Goal: Task Accomplishment & Management: Manage account settings

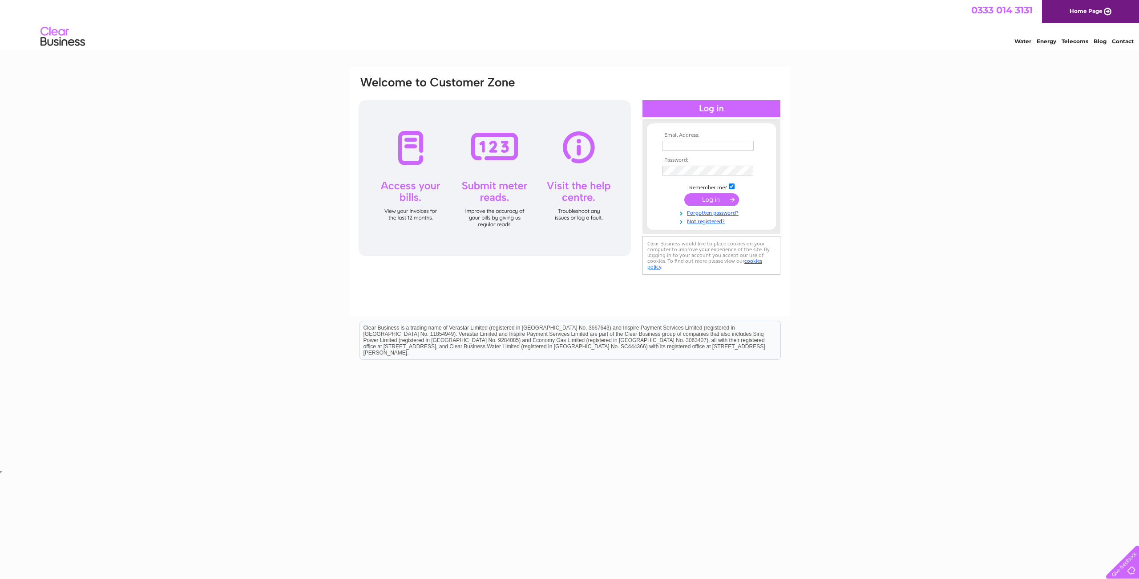
type input "info@vassieprint.co.uk"
click at [723, 201] on input "submit" at bounding box center [712, 199] width 55 height 12
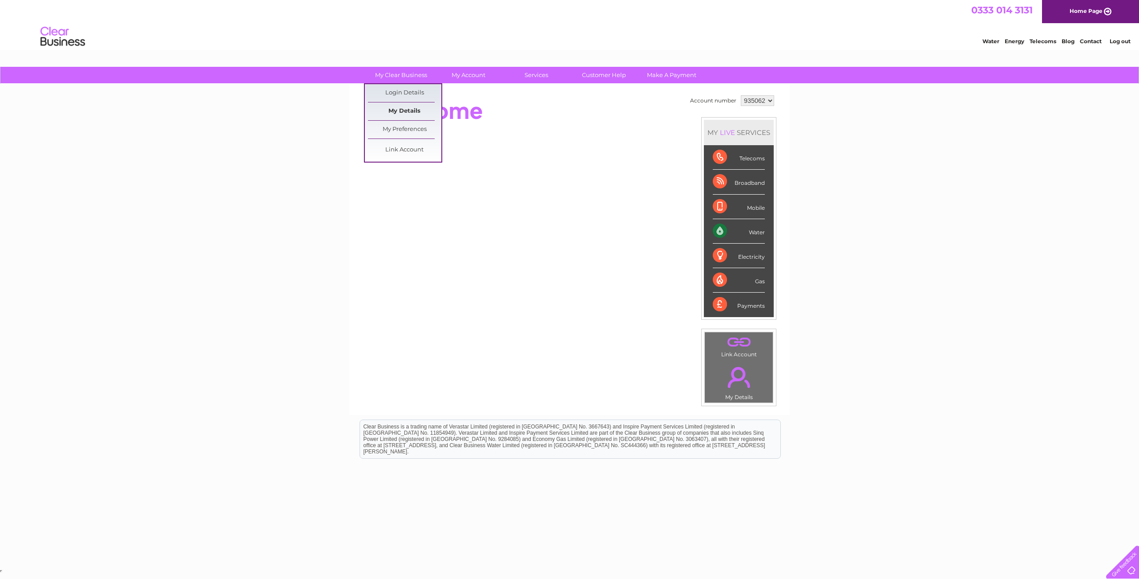
click at [398, 110] on link "My Details" at bounding box center [404, 111] width 73 height 18
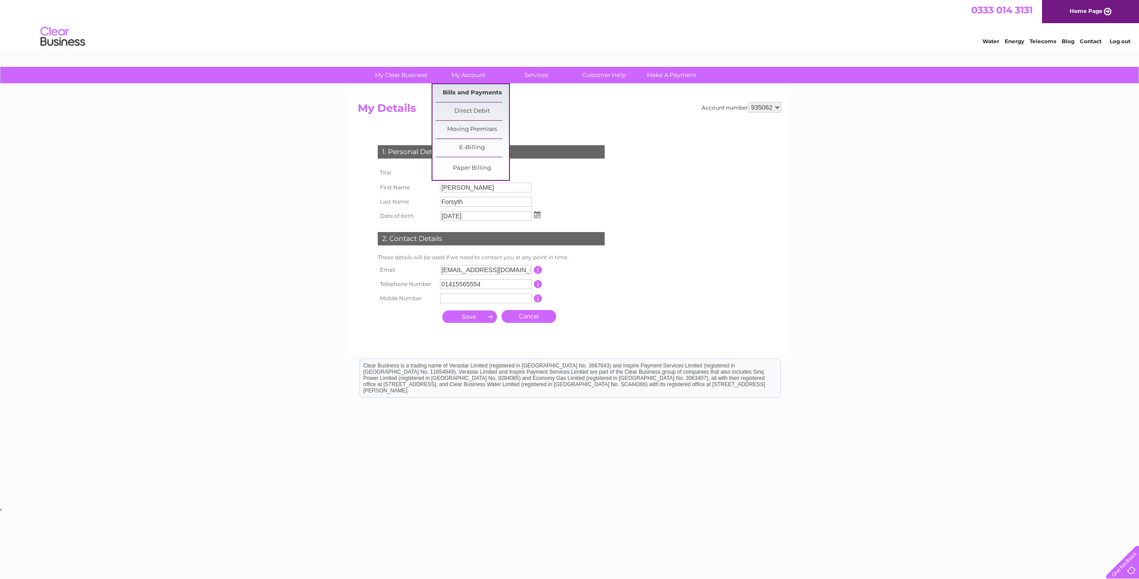
click at [464, 93] on link "Bills and Payments" at bounding box center [472, 93] width 73 height 18
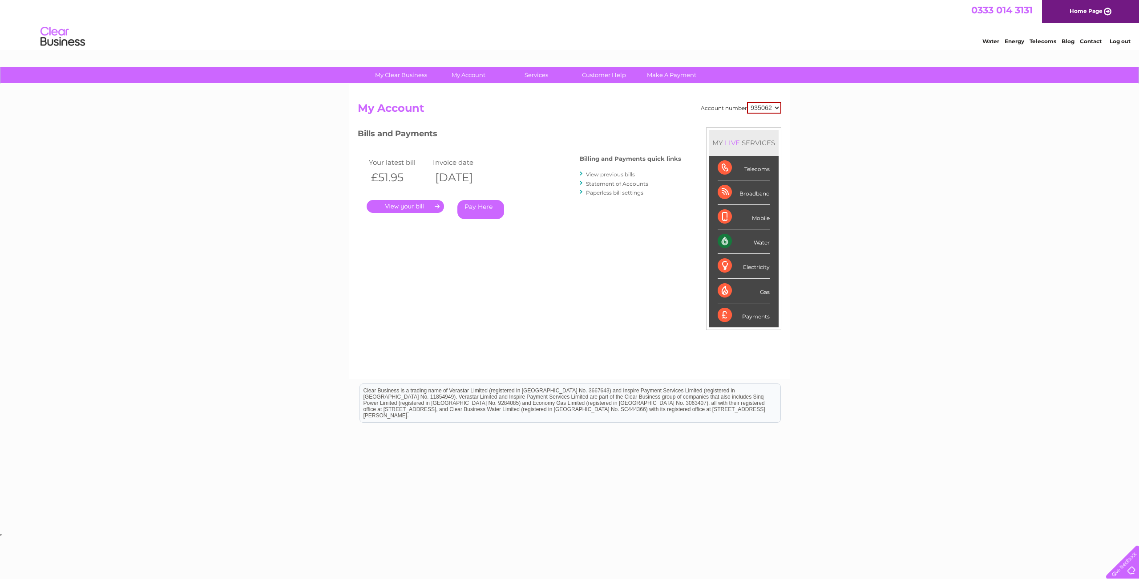
click at [433, 207] on link "." at bounding box center [405, 206] width 77 height 13
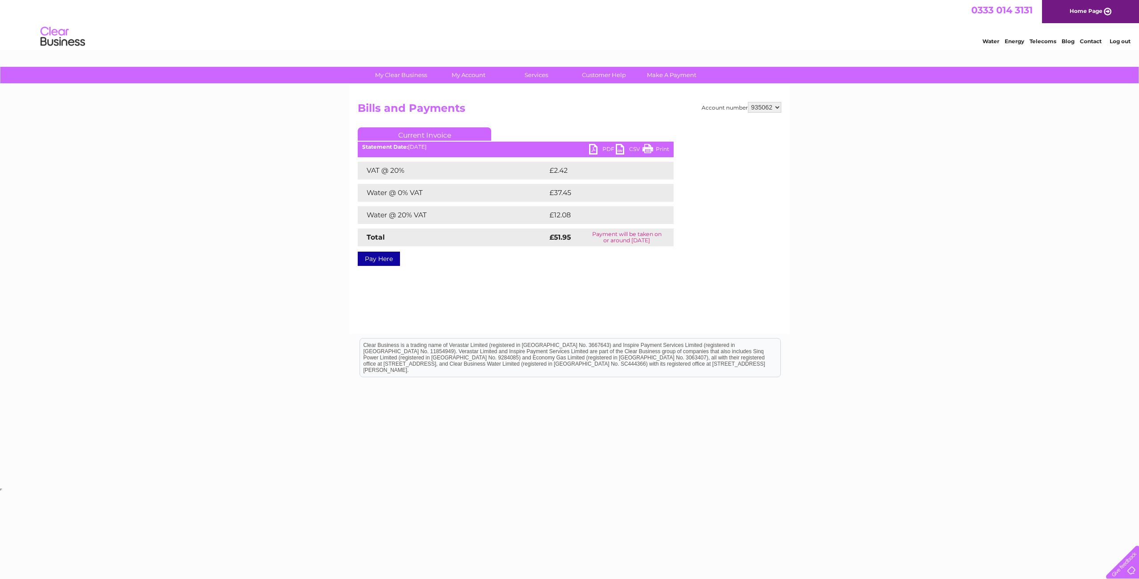
click at [598, 150] on link "PDF" at bounding box center [602, 150] width 27 height 13
